Goal: Transaction & Acquisition: Purchase product/service

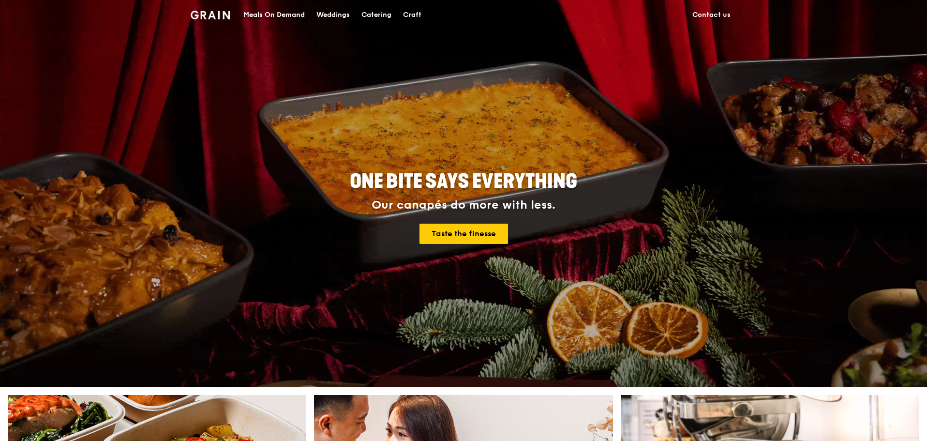
click at [381, 12] on div "Catering" at bounding box center [376, 14] width 30 height 29
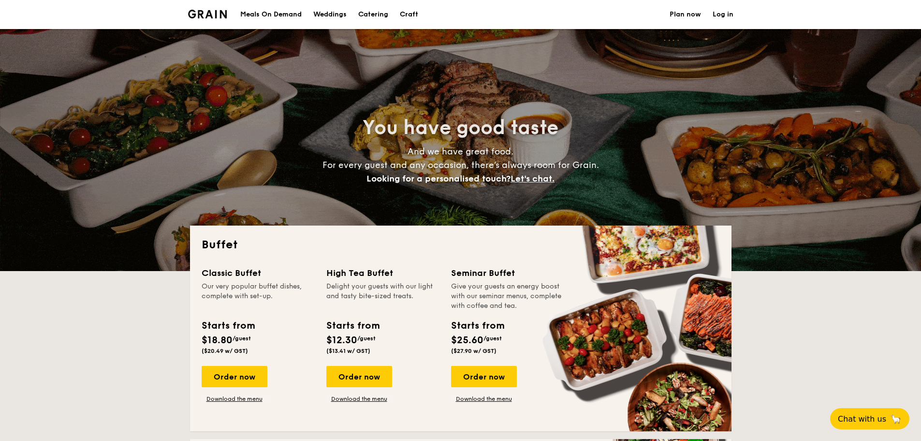
select select
click at [365, 399] on link "Download the menu" at bounding box center [359, 399] width 66 height 8
click at [361, 379] on div "Order now" at bounding box center [359, 376] width 66 height 21
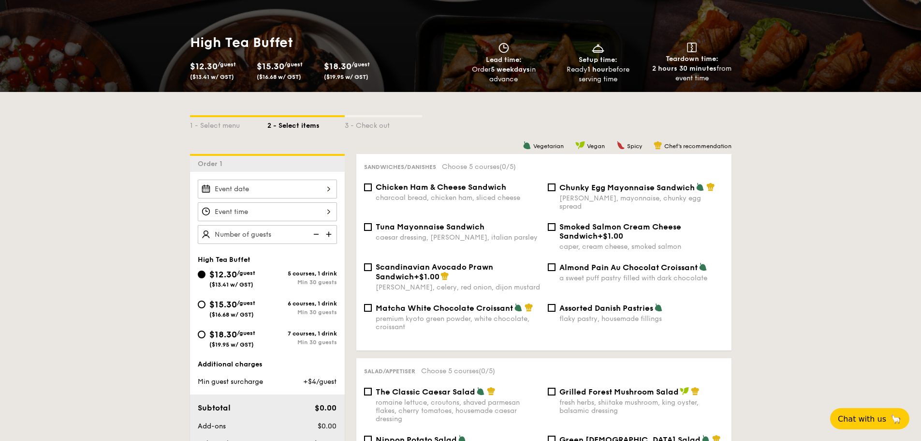
scroll to position [145, 0]
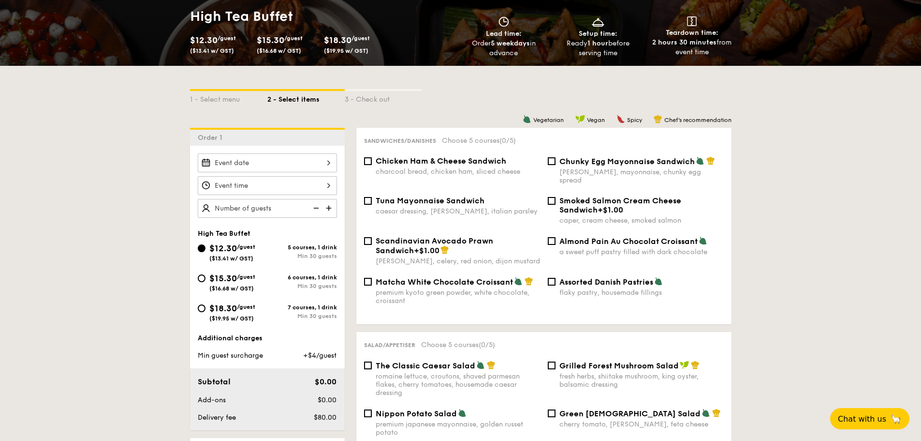
click at [209, 281] on span "$15.30" at bounding box center [223, 278] width 28 height 11
click at [206, 281] on input "$15.30 /guest ($16.68 w/ GST) 6 courses, 1 drink Min 30 guests" at bounding box center [202, 278] width 8 height 8
radio input "true"
click at [403, 161] on span "Chicken Ham & Cheese Sandwich" at bounding box center [441, 160] width 131 height 9
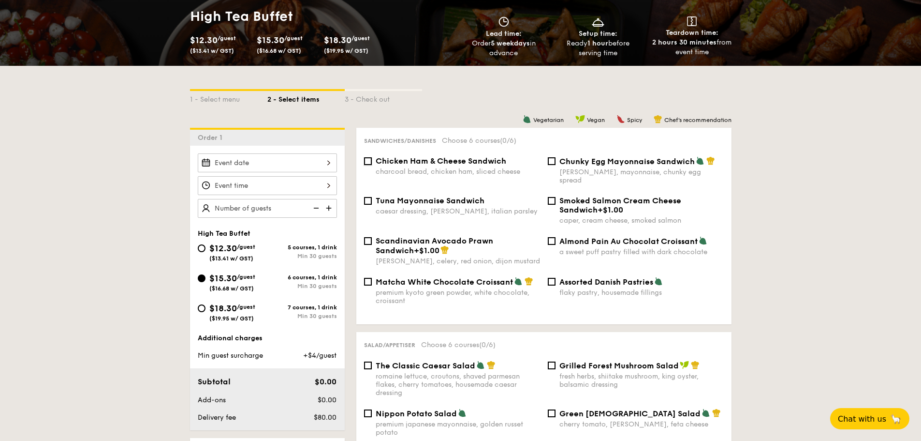
click at [372, 161] on input "Chicken Ham & Cheese Sandwich charcoal bread, chicken ham, sliced cheese" at bounding box center [368, 161] width 8 height 8
checkbox input "true"
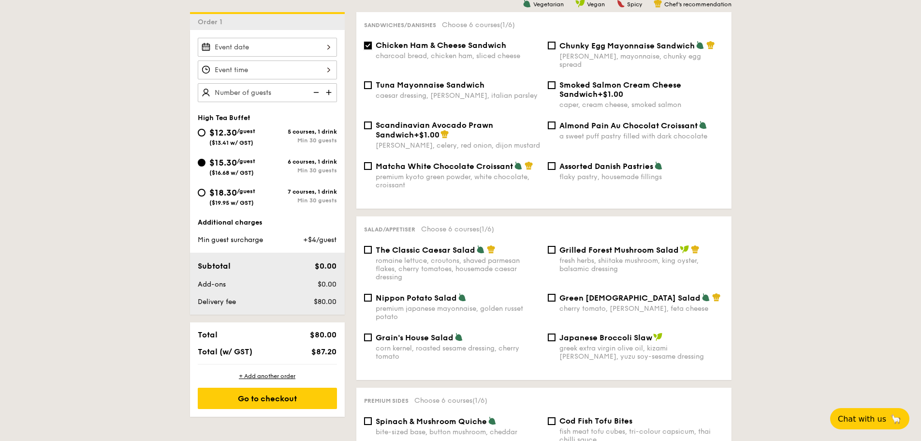
scroll to position [290, 0]
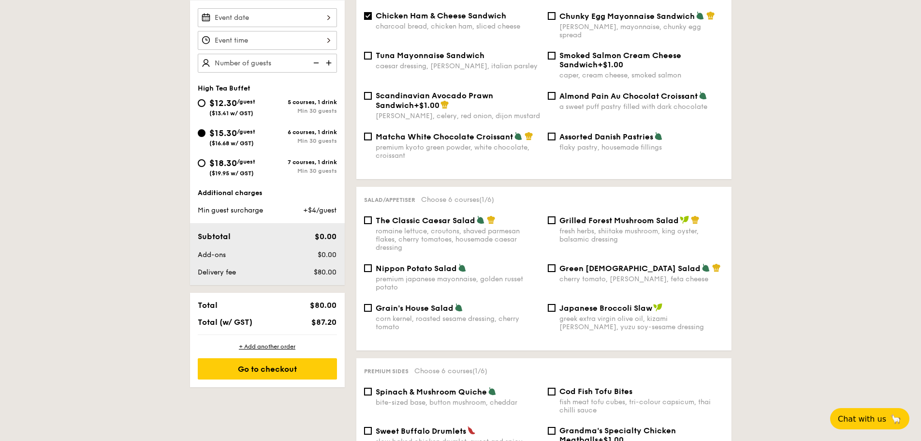
click at [424, 264] on span "Nippon Potato Salad" at bounding box center [416, 268] width 81 height 9
click at [372, 264] on input "Nippon Potato Salad premium japanese mayonnaise, golden russet potato" at bounding box center [368, 268] width 8 height 8
checkbox input "true"
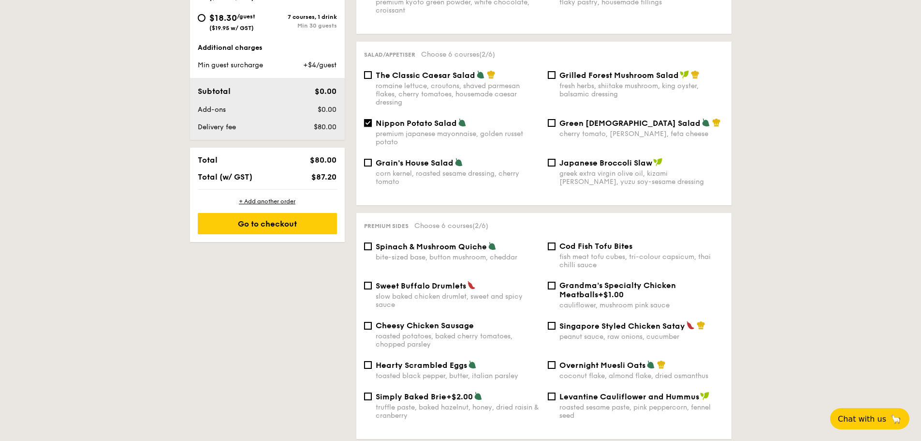
scroll to position [484, 0]
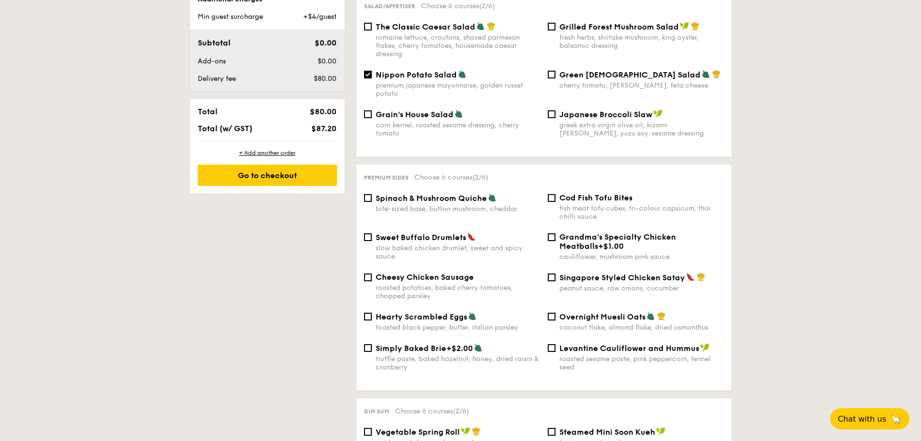
click at [589, 204] on div "fish meat tofu cubes, tri-colour capsicum, thai chilli sauce" at bounding box center [642, 212] width 164 height 16
click at [556, 198] on input "Cod Fish Tofu Bites fish meat tofu cubes, tri-colour capsicum, thai chilli sauce" at bounding box center [552, 198] width 8 height 8
checkbox input "true"
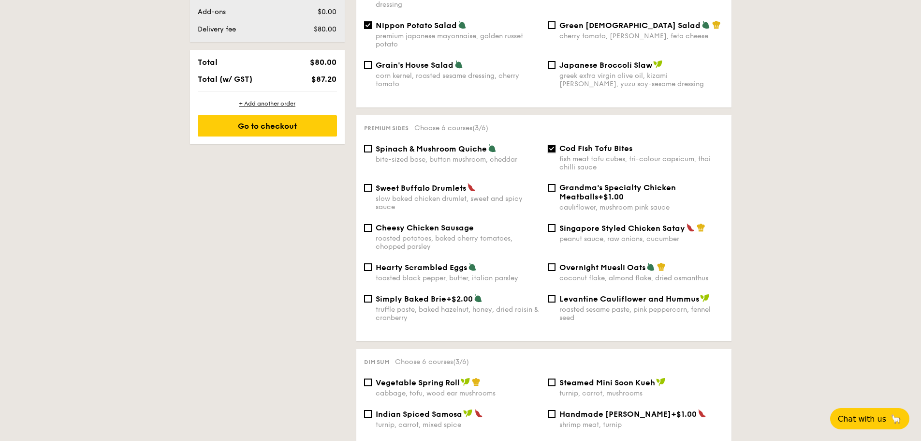
scroll to position [677, 0]
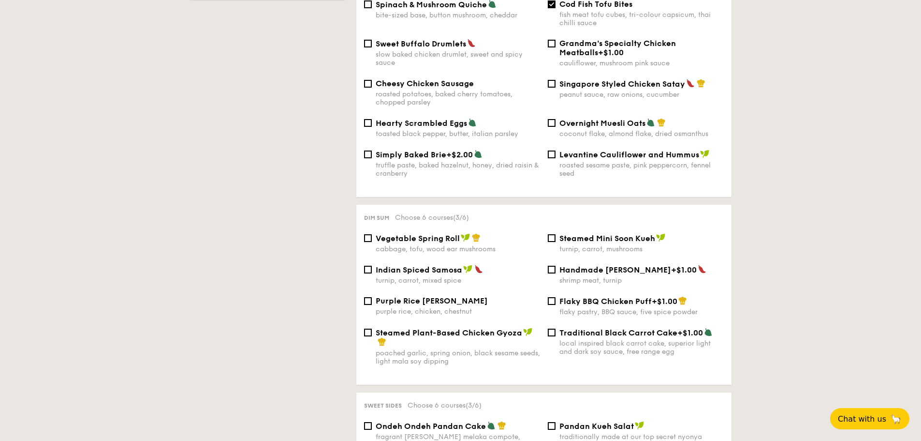
click at [576, 234] on span "Steamed Mini Soon Kueh" at bounding box center [608, 238] width 96 height 9
click at [556, 234] on input "Steamed Mini Soon Kueh turnip, carrot, mushrooms" at bounding box center [552, 238] width 8 height 8
checkbox input "true"
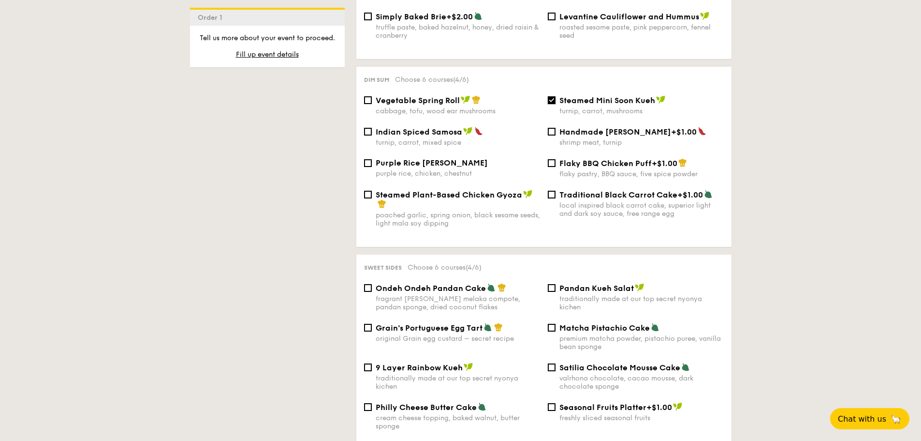
scroll to position [919, 0]
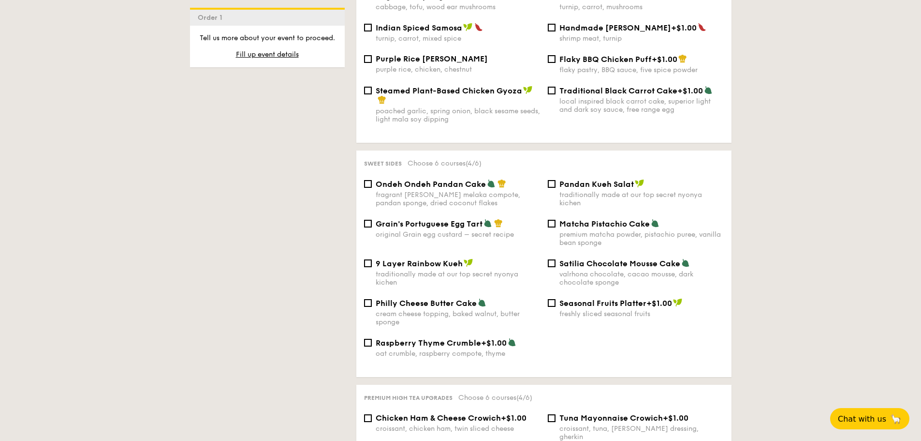
click at [439, 181] on div "Ondeh Ondeh Pandan Cake fragrant gula melaka compote, pandan sponge, dried coco…" at bounding box center [458, 193] width 164 height 28
click at [372, 181] on input "Ondeh Ondeh Pandan Cake fragrant gula melaka compote, pandan sponge, dried coco…" at bounding box center [368, 184] width 8 height 8
checkbox input "true"
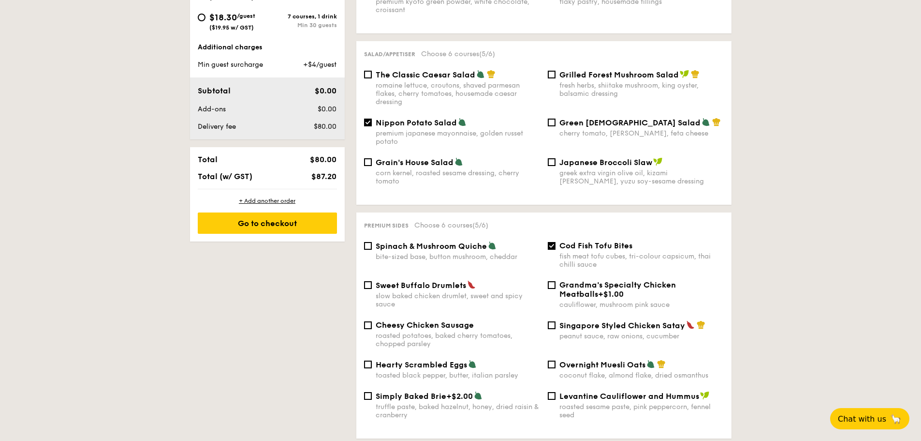
scroll to position [435, 0]
drag, startPoint x: 312, startPoint y: 127, endPoint x: 349, endPoint y: 125, distance: 36.8
click at [330, 127] on span "$80.00" at bounding box center [325, 127] width 23 height 8
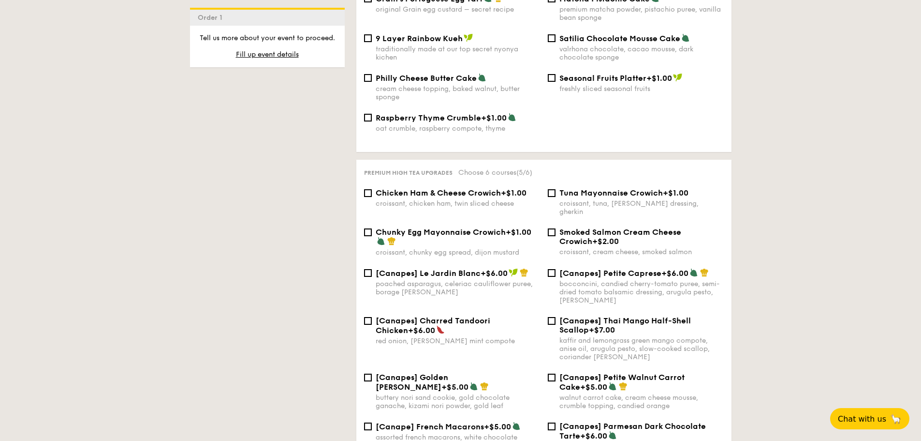
scroll to position [1161, 0]
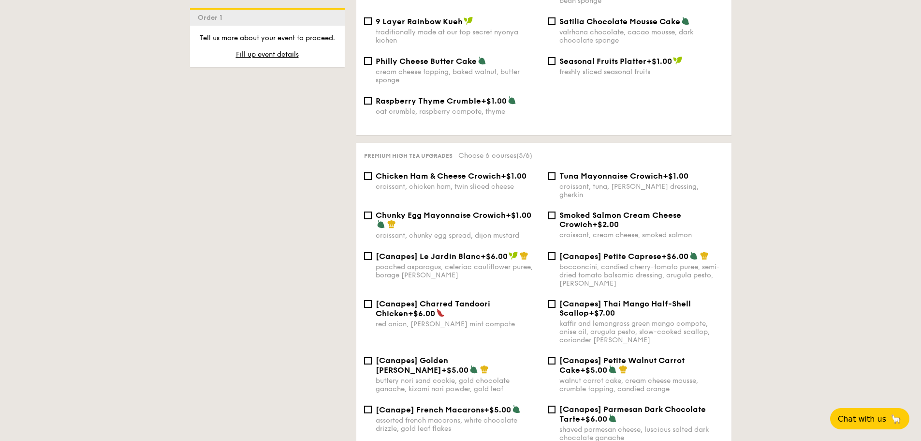
click at [584, 210] on span "Smoked Salmon Cream Cheese Crowich" at bounding box center [621, 219] width 122 height 18
click at [556, 211] on input "Smoked Salmon Cream Cheese Crowich +$2.00 croissant, cream cheese, smoked salmon" at bounding box center [552, 215] width 8 height 8
click at [584, 210] on span "Smoked Salmon Cream Cheese Crowich" at bounding box center [621, 219] width 122 height 18
click at [556, 211] on input "Smoked Salmon Cream Cheese Crowich +$2.00 croissant, cream cheese, smoked salmon" at bounding box center [552, 215] width 8 height 8
checkbox input "false"
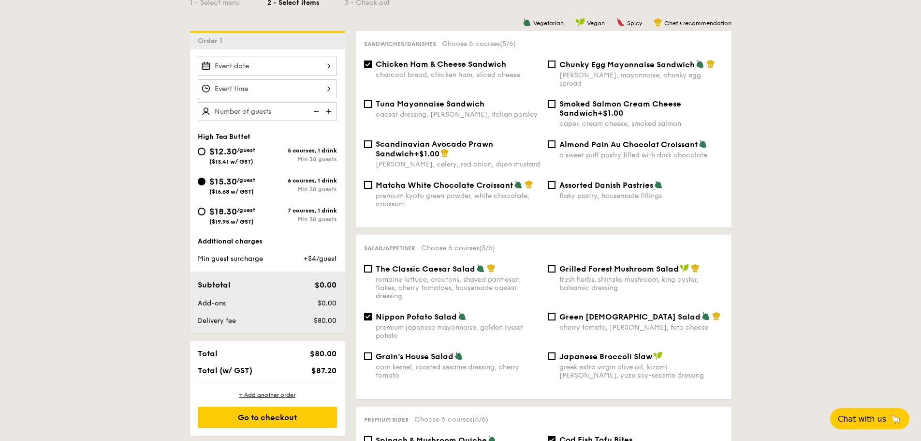
scroll to position [387, 0]
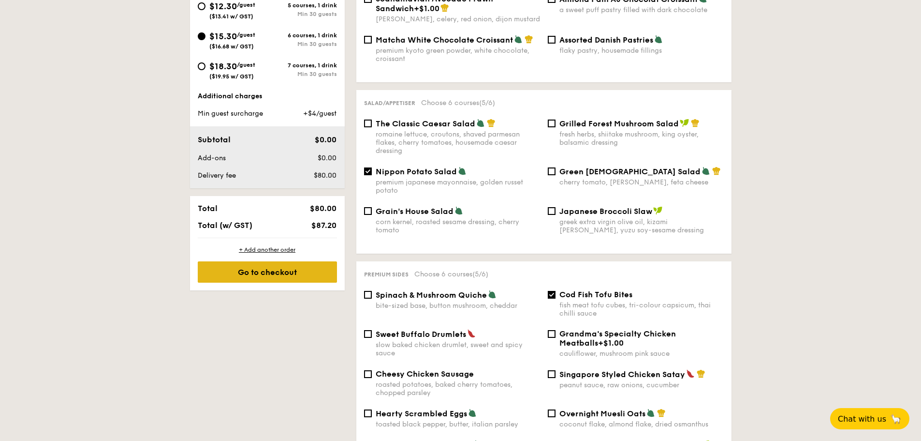
click at [312, 274] on div "Go to checkout" at bounding box center [267, 271] width 139 height 21
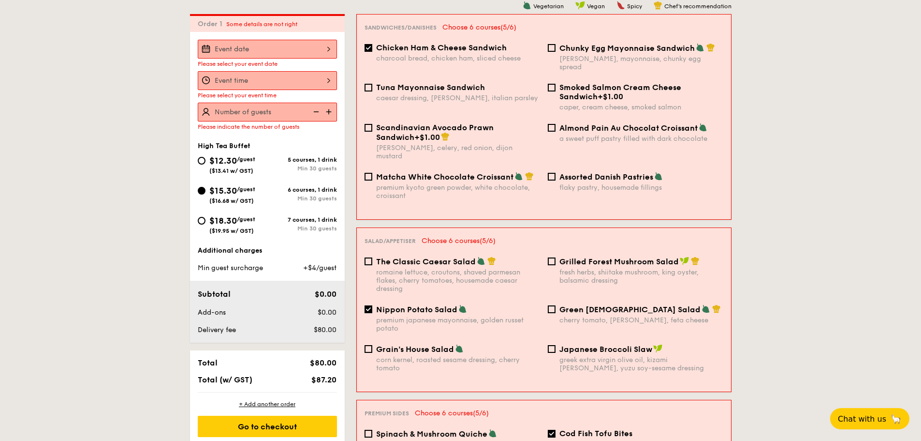
scroll to position [258, 0]
